Goal: Complete application form

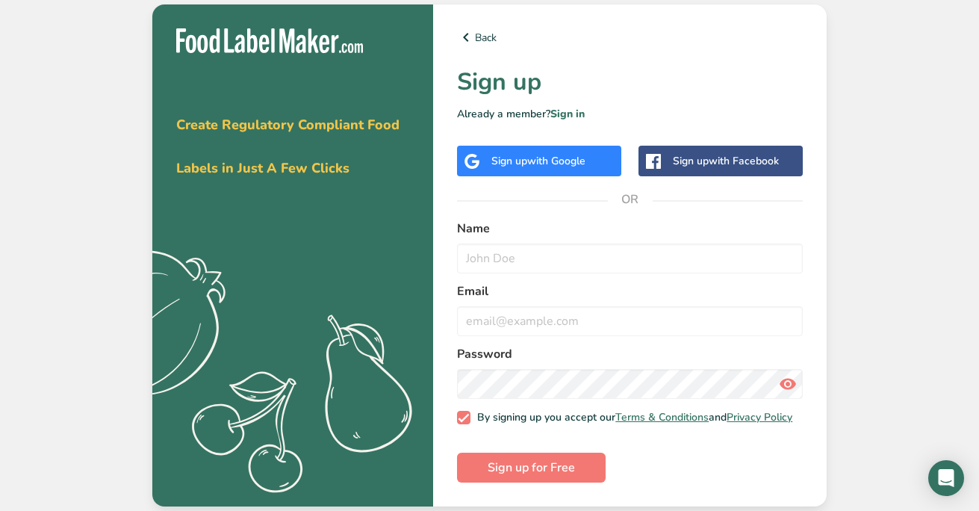
click at [561, 158] on span "with Google" at bounding box center [556, 161] width 58 height 14
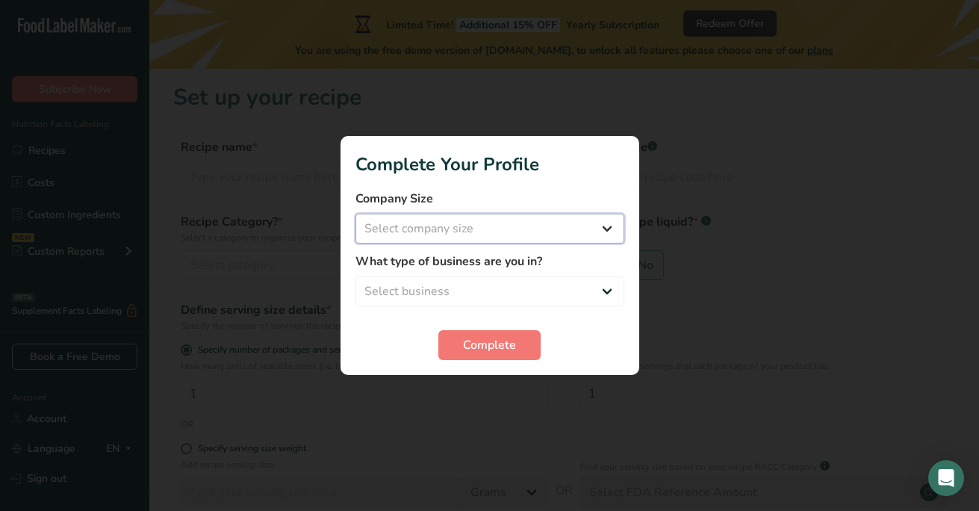
click at [503, 226] on select "Select company size Fewer than 10 Employees 10 to 50 Employees 51 to 500 Employ…" at bounding box center [489, 229] width 269 height 30
select select "2"
click at [482, 286] on select "Select business Packaged Food Manufacturer Restaurant & Cafe Bakery Meal Plans …" at bounding box center [489, 291] width 269 height 30
select select "8"
click at [486, 341] on span "Complete" at bounding box center [489, 345] width 53 height 18
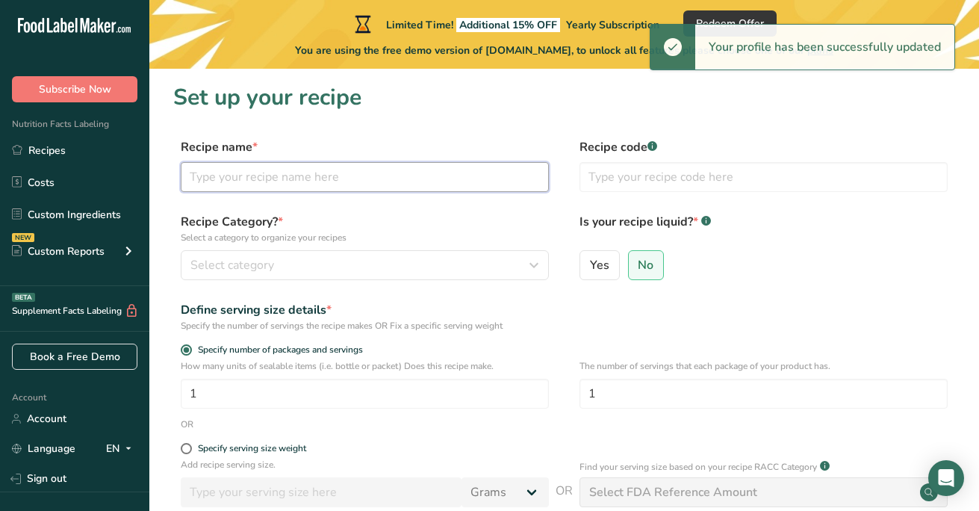
click at [325, 178] on input "text" at bounding box center [365, 177] width 368 height 30
